Goal: Ask a question

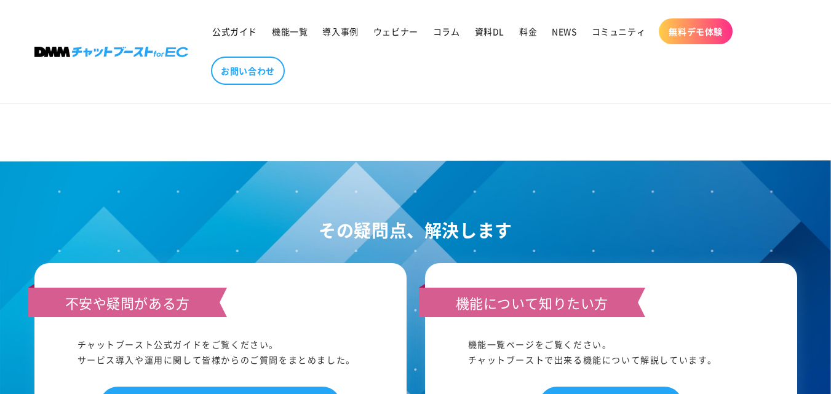
scroll to position [1268, 0]
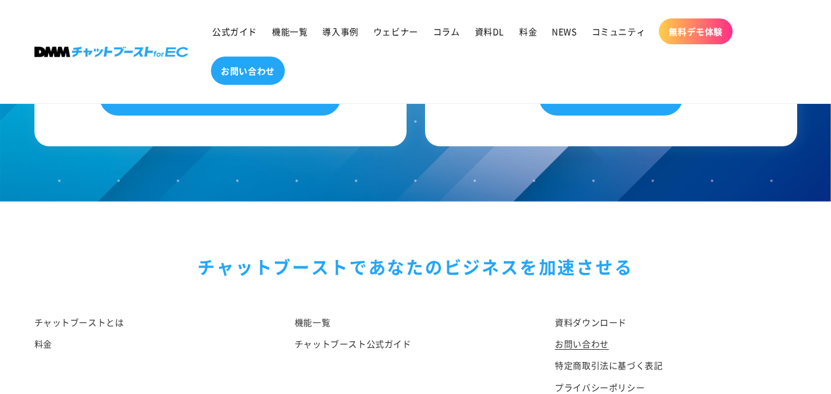
click at [249, 70] on span "お問い合わせ" at bounding box center [248, 70] width 54 height 11
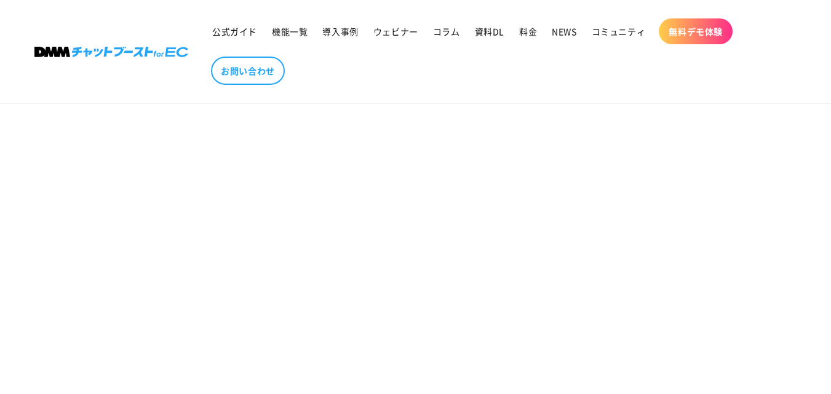
scroll to position [185, 0]
